Goal: Share content: Share content

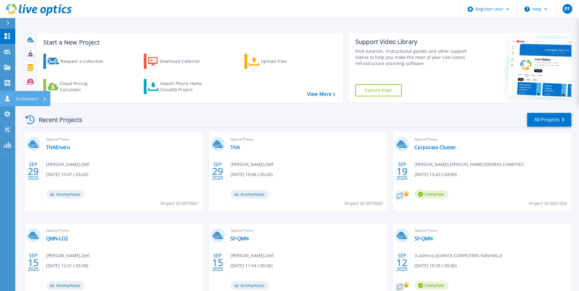
click at [13, 95] on link "Customers Customers" at bounding box center [7, 99] width 15 height 16
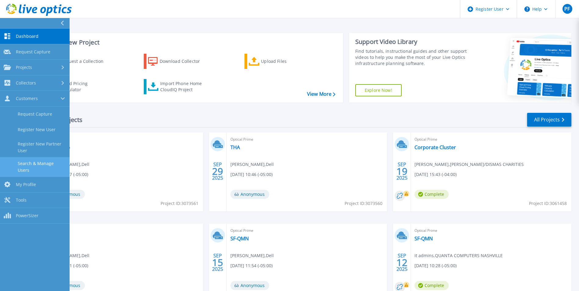
click at [47, 161] on link "Search & Manage Users" at bounding box center [35, 167] width 70 height 20
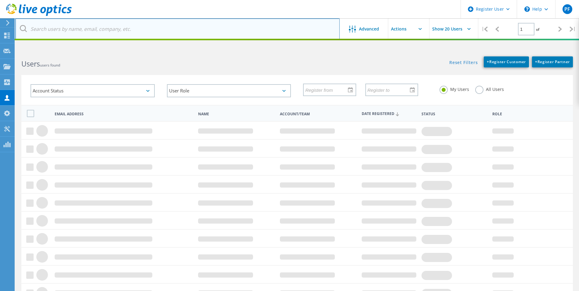
click at [55, 22] on input "text" at bounding box center [177, 28] width 324 height 21
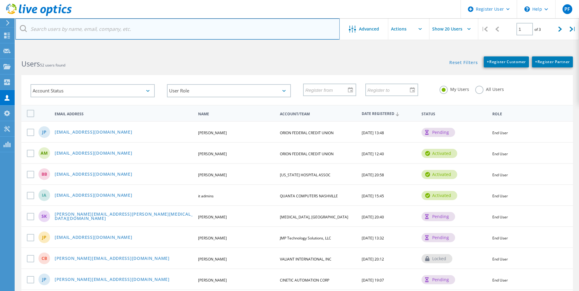
click at [55, 22] on input "text" at bounding box center [177, 28] width 324 height 21
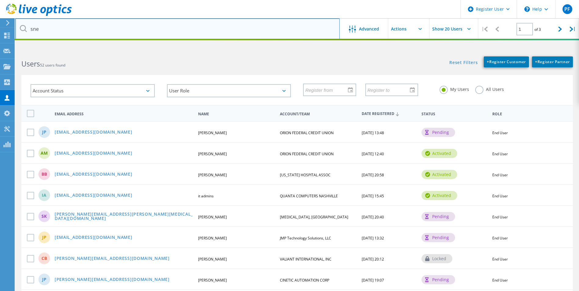
type input "[EMAIL_ADDRESS][DOMAIN_NAME]"
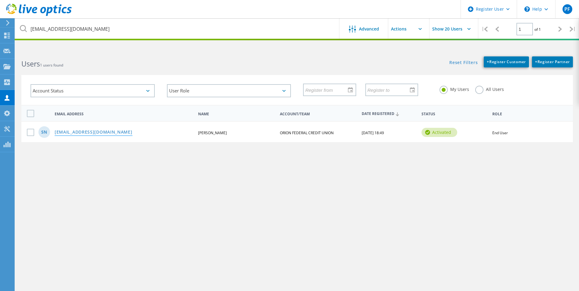
click at [80, 133] on link "[EMAIL_ADDRESS][DOMAIN_NAME]" at bounding box center [94, 132] width 78 height 5
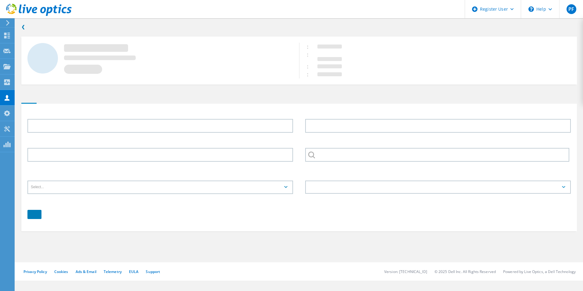
type input "[PERSON_NAME]"
type input "New"
type input "ORION FEDERAL CREDIT UNION"
type input "English"
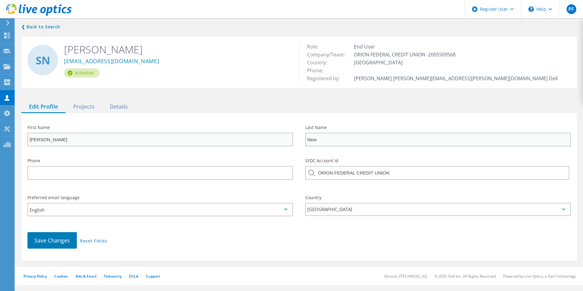
click at [87, 100] on div "❮ Back to Search SN Steven New SNEW@orionfcu.com Activated Role: End User Compa…" at bounding box center [299, 142] width 568 height 250
click at [87, 106] on div "Projects" at bounding box center [84, 107] width 37 height 13
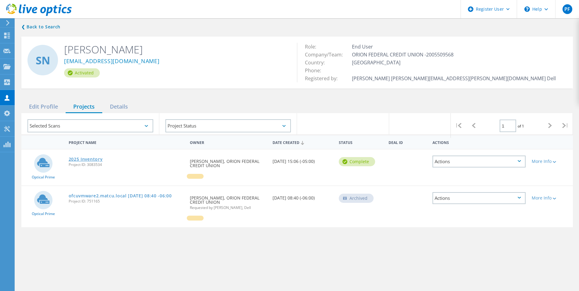
click at [89, 157] on link "2025 Inventory" at bounding box center [86, 159] width 34 height 4
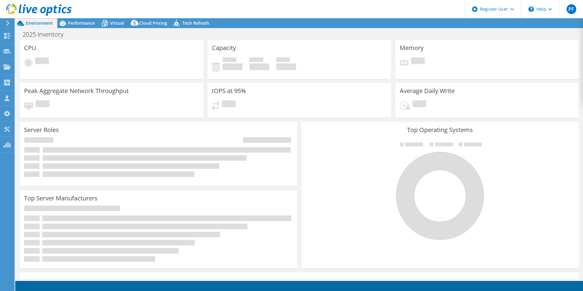
select select "USD"
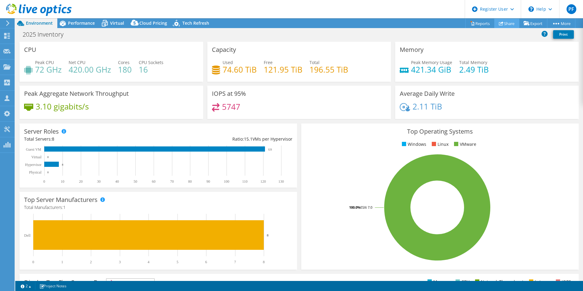
click at [511, 19] on link "Share" at bounding box center [506, 23] width 25 height 9
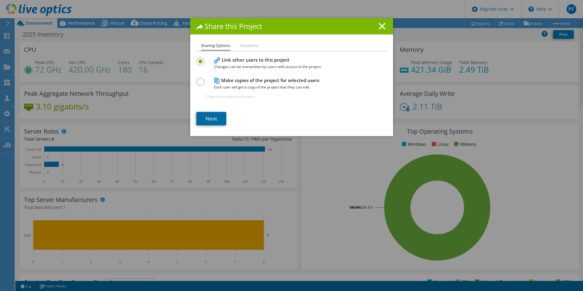
click at [196, 120] on link "Next" at bounding box center [211, 118] width 30 height 13
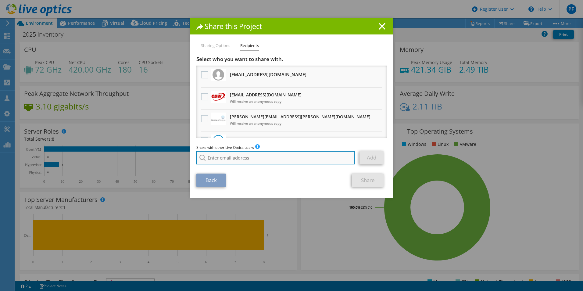
click at [222, 151] on input "search" at bounding box center [275, 157] width 159 height 13
type input "a"
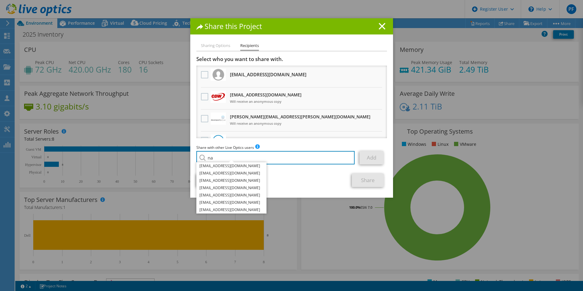
type input "na"
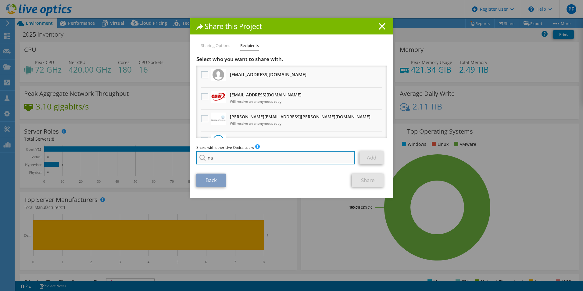
drag, startPoint x: 290, startPoint y: 161, endPoint x: 196, endPoint y: 160, distance: 93.6
click at [196, 160] on input "na" at bounding box center [275, 157] width 159 height 13
paste input "Nick Athy <nathy@redesign-group.com>"
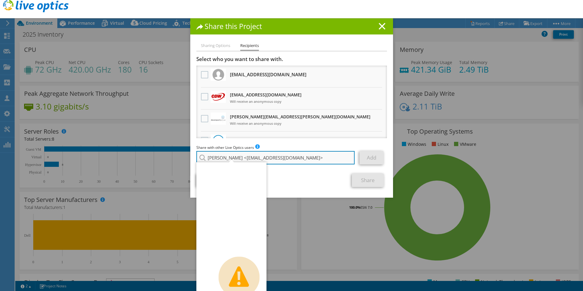
click at [229, 158] on input "Nick Athy <nathy@redesign-group.com>" at bounding box center [275, 157] width 159 height 13
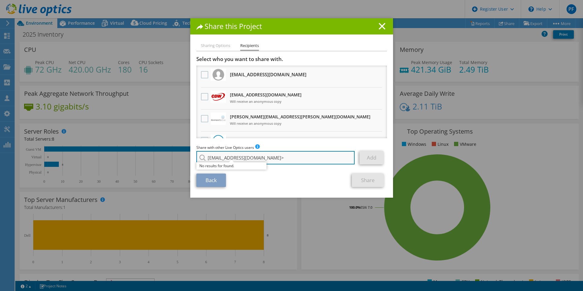
click at [270, 161] on input "nathy@redesign-group.com>" at bounding box center [275, 157] width 159 height 13
type input "[EMAIL_ADDRESS][DOMAIN_NAME]"
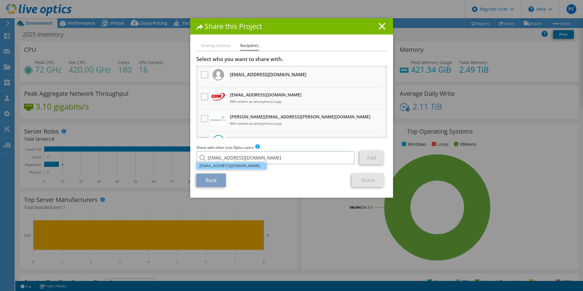
click at [260, 163] on li "[EMAIL_ADDRESS][DOMAIN_NAME]" at bounding box center [231, 165] width 70 height 7
click at [364, 160] on link "Add" at bounding box center [372, 157] width 24 height 13
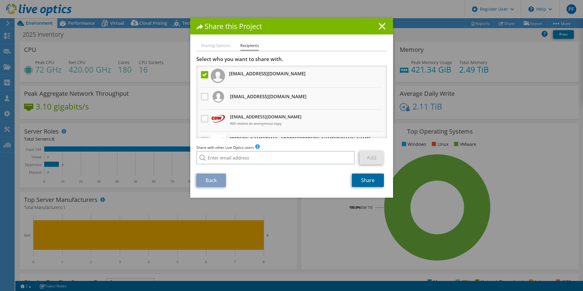
click at [360, 185] on link "Share" at bounding box center [368, 180] width 32 height 13
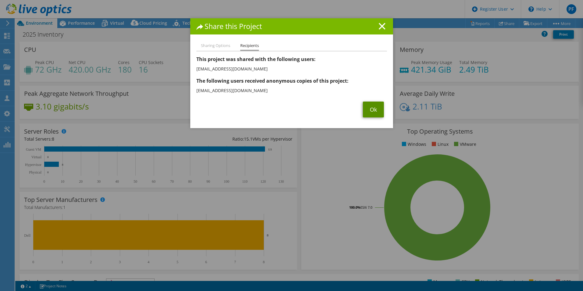
click at [378, 116] on link "Ok" at bounding box center [373, 110] width 21 height 16
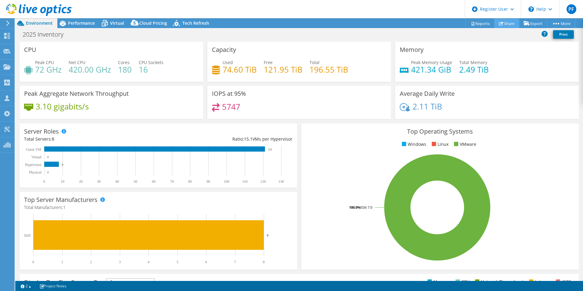
click at [504, 22] on link "Share" at bounding box center [506, 23] width 25 height 9
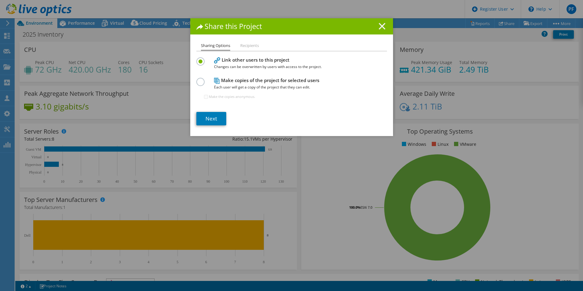
click at [379, 24] on line at bounding box center [382, 26] width 6 height 6
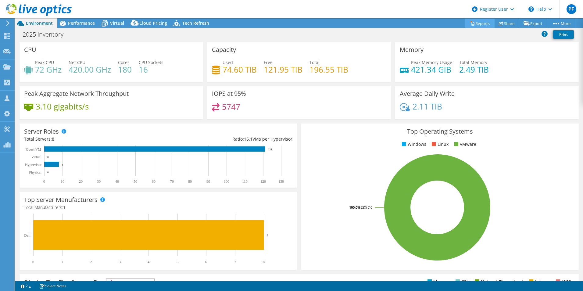
click at [467, 21] on link "Reports" at bounding box center [479, 23] width 29 height 9
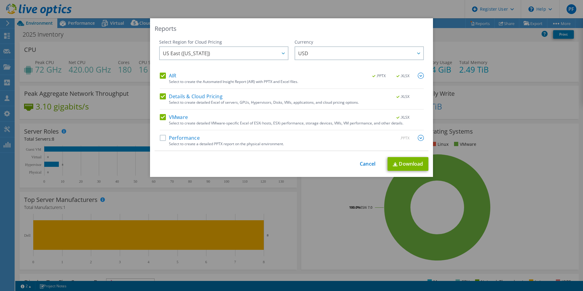
click at [193, 142] on div "Select to create a detailed PPTX report on the physical environment." at bounding box center [296, 144] width 255 height 4
click at [165, 138] on label "Performance" at bounding box center [180, 138] width 40 height 6
click at [0, 0] on input "Performance" at bounding box center [0, 0] width 0 height 0
click at [414, 158] on link "Download" at bounding box center [408, 164] width 41 height 14
click at [364, 168] on div "This process may take a while, please wait... Cancel Download" at bounding box center [292, 164] width 274 height 14
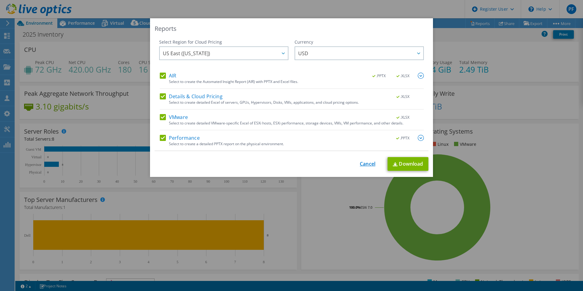
click at [363, 162] on link "Cancel" at bounding box center [368, 164] width 16 height 6
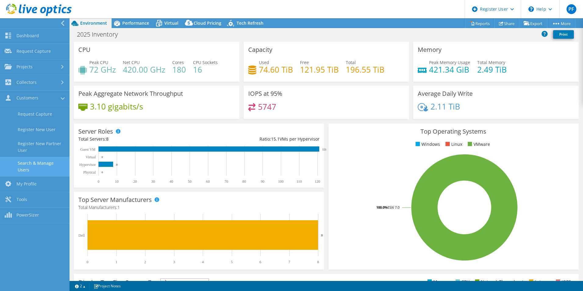
click at [49, 158] on link "Search & Manage Users" at bounding box center [35, 167] width 70 height 20
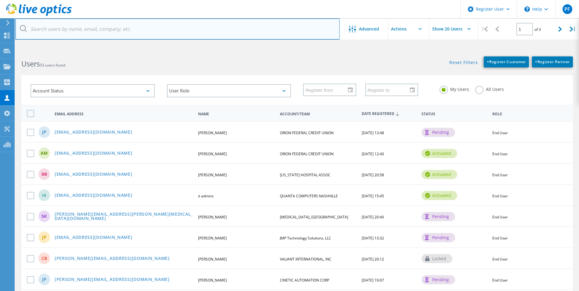
click at [139, 33] on input "text" at bounding box center [177, 28] width 324 height 21
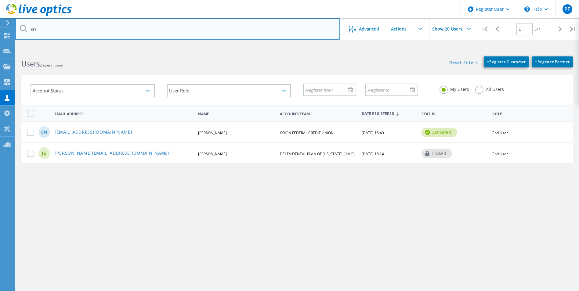
type input "[EMAIL_ADDRESS][DOMAIN_NAME]"
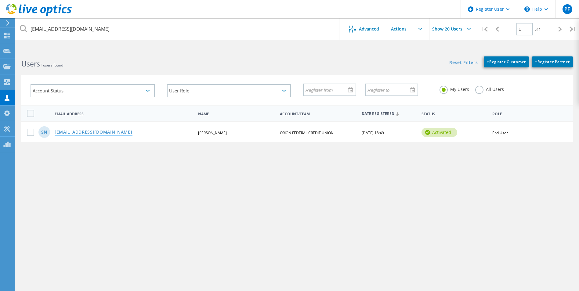
click at [84, 134] on link "[EMAIL_ADDRESS][DOMAIN_NAME]" at bounding box center [94, 132] width 78 height 5
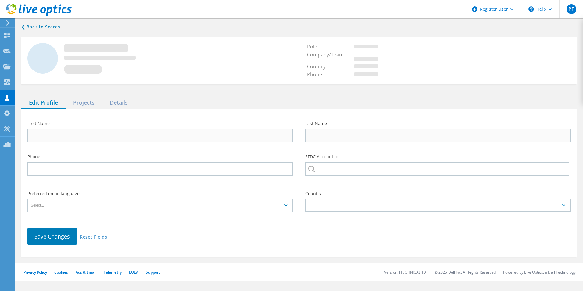
type input "[PERSON_NAME]"
type input "New"
type input "ORION FEDERAL CREDIT UNION"
type input "English"
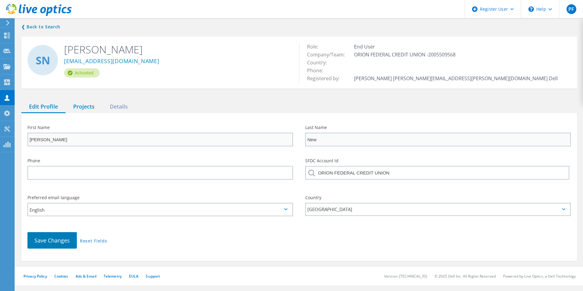
click at [86, 108] on div "Projects" at bounding box center [84, 107] width 37 height 13
